Goal: Task Accomplishment & Management: Use online tool/utility

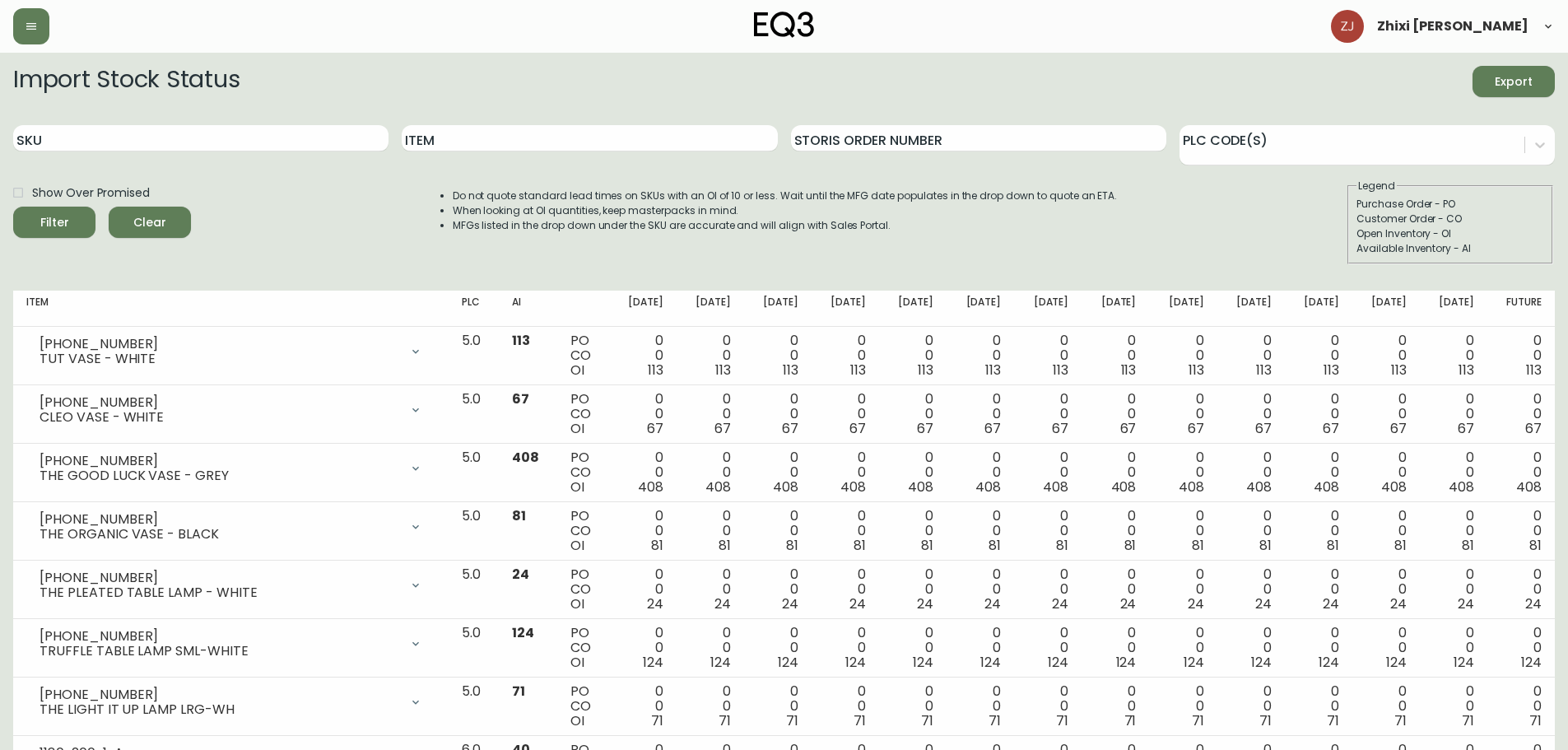
click at [1515, 77] on span "Export" at bounding box center [1513, 82] width 56 height 21
